Goal: Go to known website: Go to known website

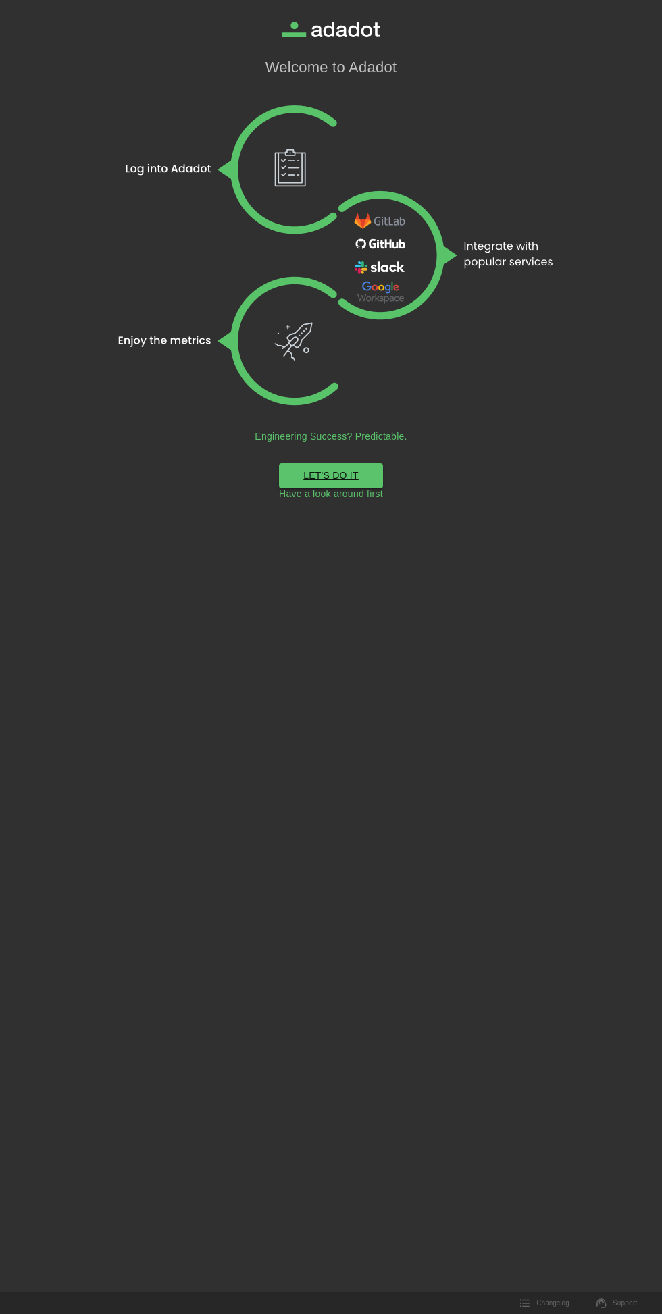
click at [359, 470] on link "LET'S DO IT" at bounding box center [331, 475] width 104 height 25
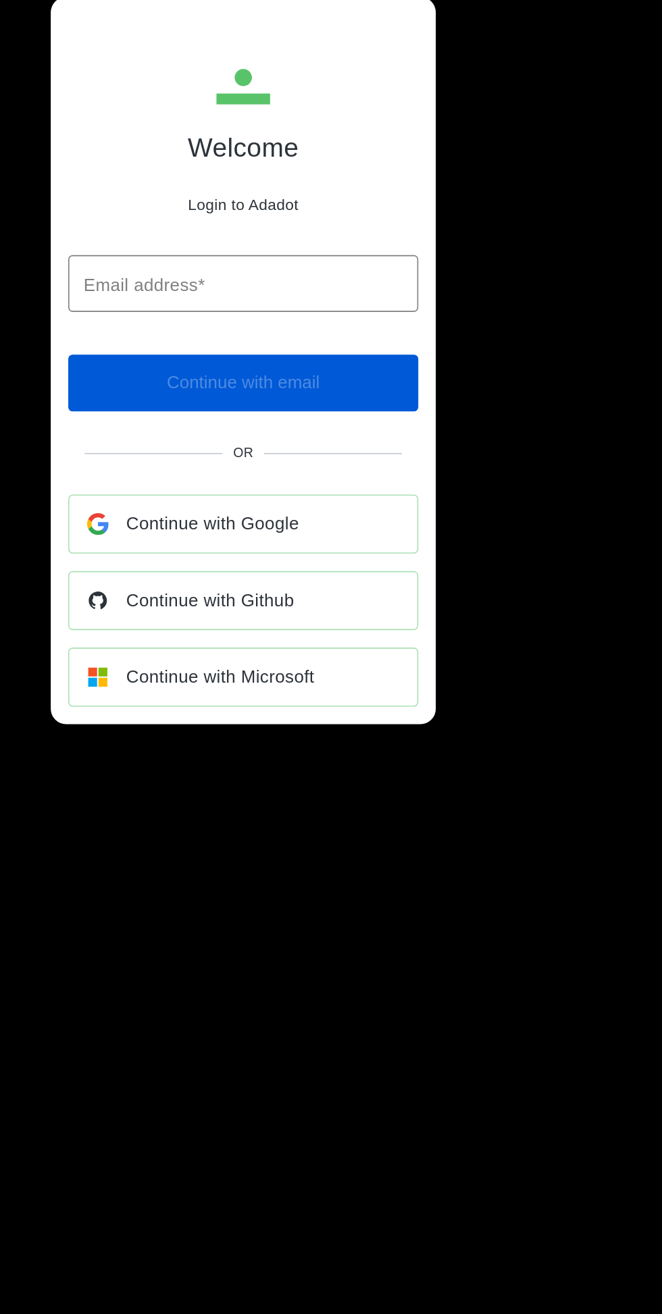
click at [400, 772] on div "Continue with Google" at bounding box center [331, 754] width 215 height 35
